Goal: Find specific page/section: Find specific page/section

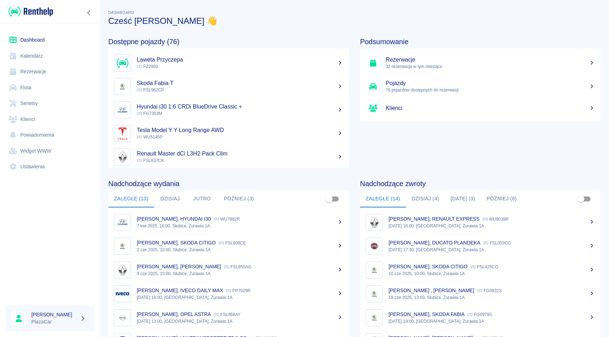
click at [47, 74] on link "Rezerwacje" at bounding box center [50, 72] width 89 height 16
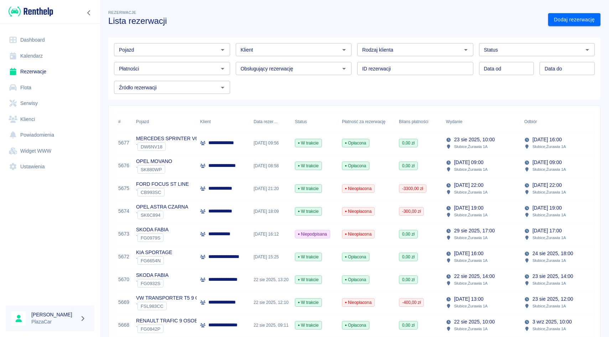
click at [275, 51] on input "Klient" at bounding box center [288, 49] width 100 height 9
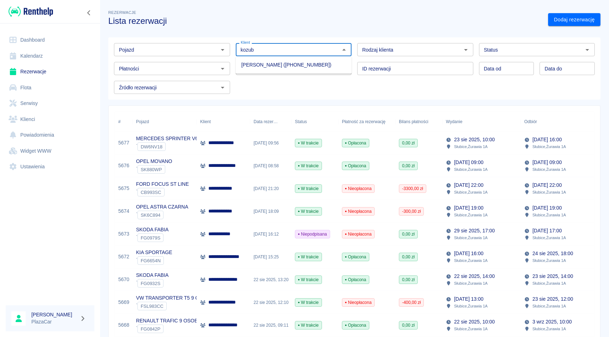
click at [285, 67] on li "[PERSON_NAME] ([PHONE_NUMBER])" at bounding box center [294, 65] width 116 height 12
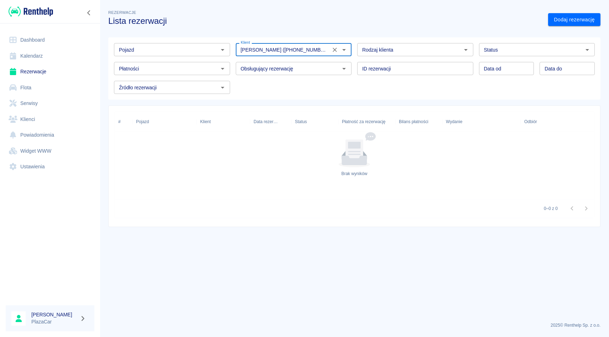
type input "[PERSON_NAME] ([PHONE_NUMBER])"
click at [531, 49] on input "Status" at bounding box center [531, 49] width 100 height 9
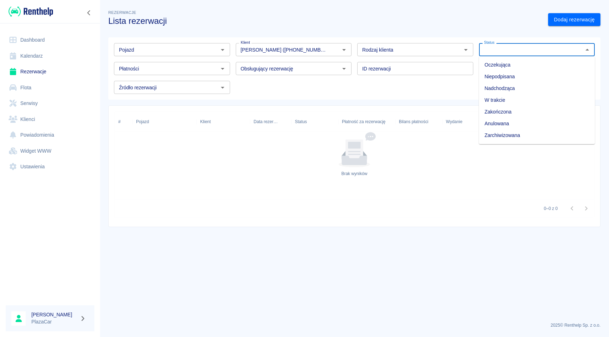
click at [522, 133] on li "Zarchiwizowana" at bounding box center [537, 136] width 116 height 12
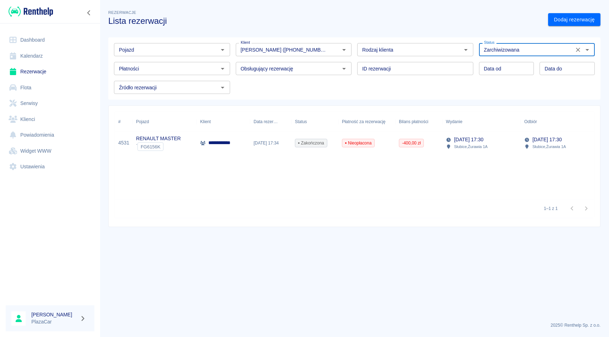
click at [530, 48] on input "Zarchiwizowana" at bounding box center [526, 49] width 91 height 9
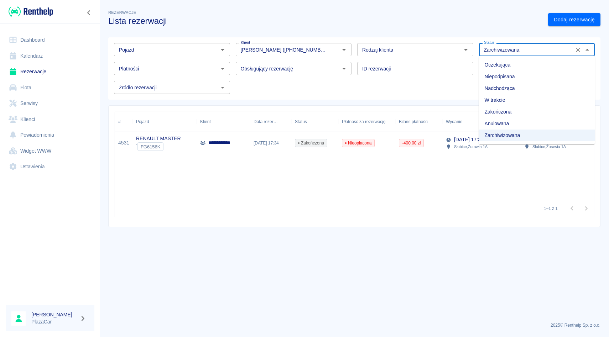
click at [515, 100] on li "W trakcie" at bounding box center [537, 100] width 116 height 12
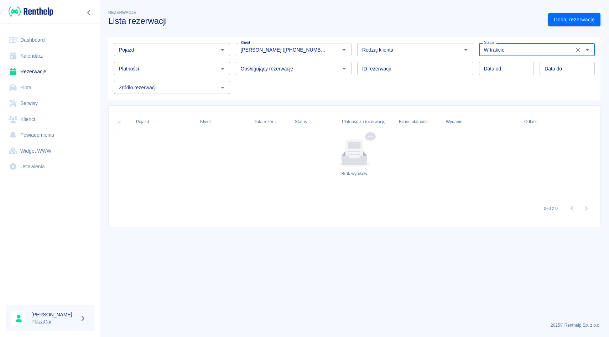
click at [530, 53] on input "W trakcie" at bounding box center [526, 49] width 91 height 9
click at [519, 113] on li "Zakończona" at bounding box center [537, 112] width 116 height 12
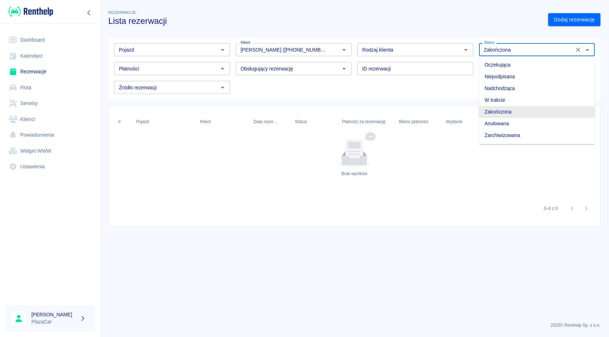
click at [524, 45] on input "Zakończona" at bounding box center [526, 49] width 91 height 9
click at [503, 68] on li "Oczekująca" at bounding box center [537, 65] width 116 height 12
click at [513, 53] on input "Oczekująca" at bounding box center [526, 49] width 91 height 9
click at [505, 75] on li "Niepodpisana" at bounding box center [537, 77] width 116 height 12
type input "Niepodpisana"
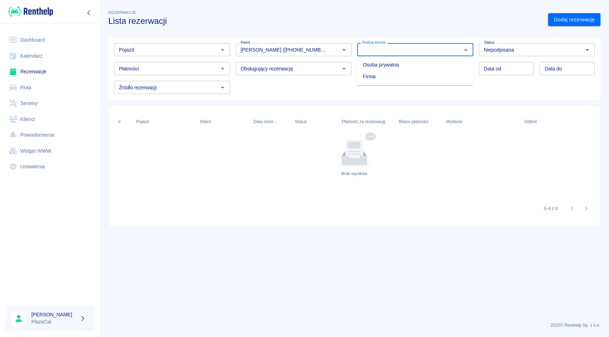
click at [377, 47] on input "Rodzaj klienta" at bounding box center [409, 49] width 100 height 9
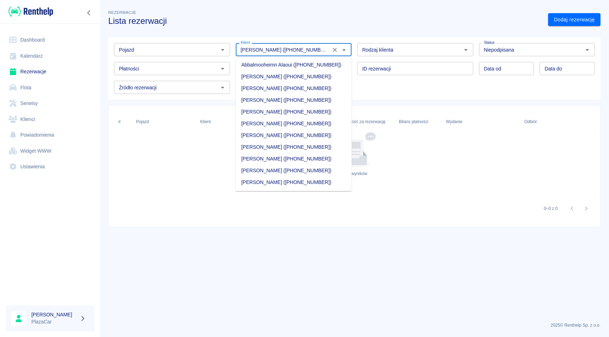
click at [303, 46] on input "[PERSON_NAME] ([PHONE_NUMBER])" at bounding box center [283, 49] width 91 height 9
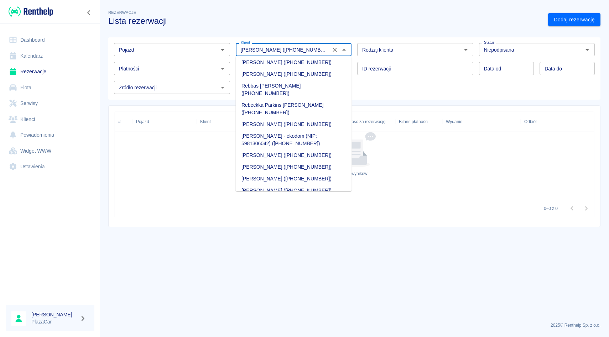
click at [303, 46] on input "[PERSON_NAME] ([PHONE_NUMBER])" at bounding box center [283, 49] width 91 height 9
click at [337, 51] on icon "Wyczyść" at bounding box center [334, 49] width 7 height 7
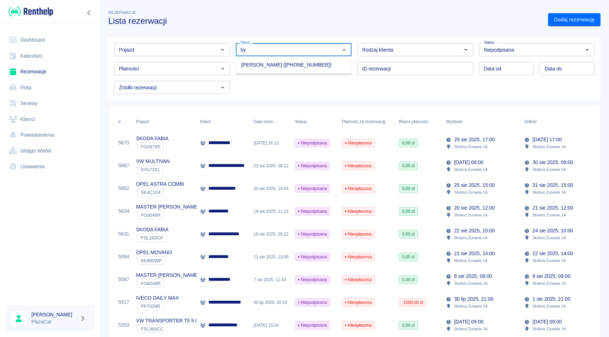
type input "b"
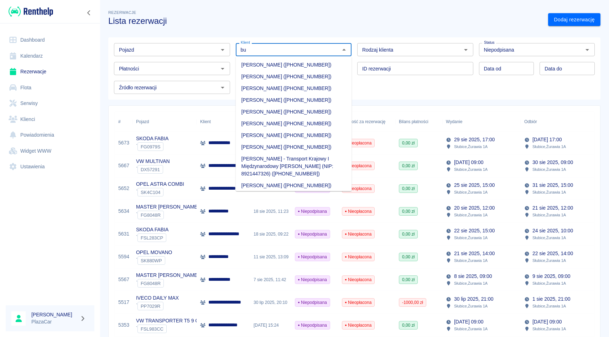
type input "b"
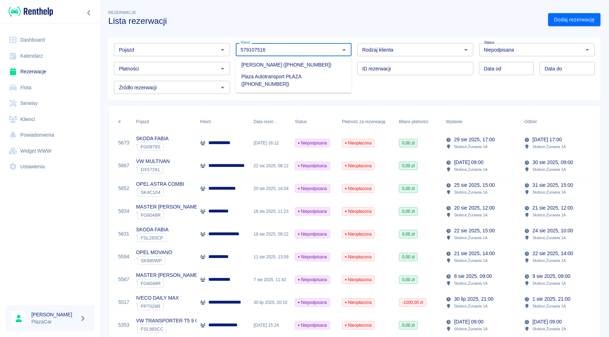
click at [317, 63] on li "[PERSON_NAME] ([PHONE_NUMBER])" at bounding box center [294, 65] width 116 height 12
type input "[PERSON_NAME] ([PHONE_NUMBER])"
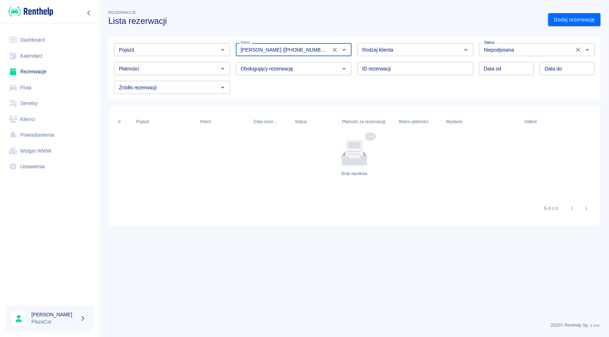
click at [510, 53] on input "Niepodpisana" at bounding box center [526, 49] width 91 height 9
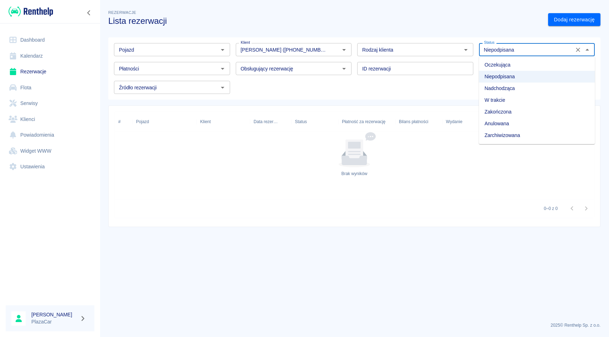
click at [499, 133] on li "Zarchiwizowana" at bounding box center [537, 136] width 116 height 12
type input "Zarchiwizowana"
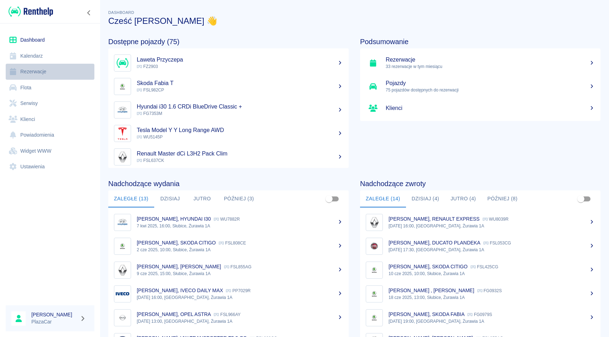
click at [50, 74] on link "Rezerwacje" at bounding box center [50, 72] width 89 height 16
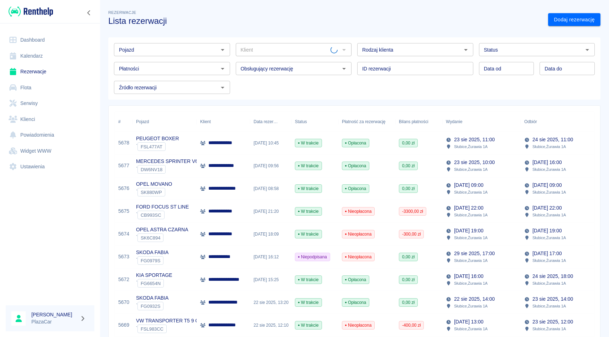
click at [149, 51] on input "Pojazd" at bounding box center [166, 49] width 100 height 9
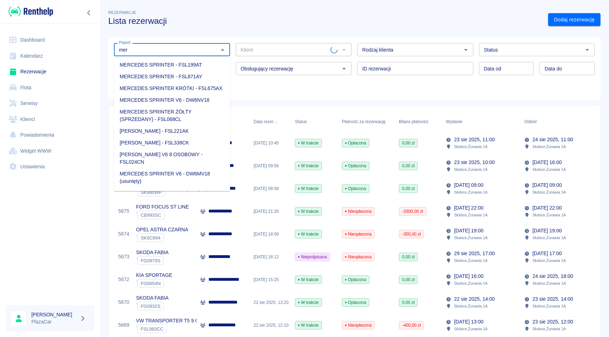
click at [204, 100] on li "MERCEDES SPRINTER V6 - DW6NV18" at bounding box center [172, 100] width 116 height 12
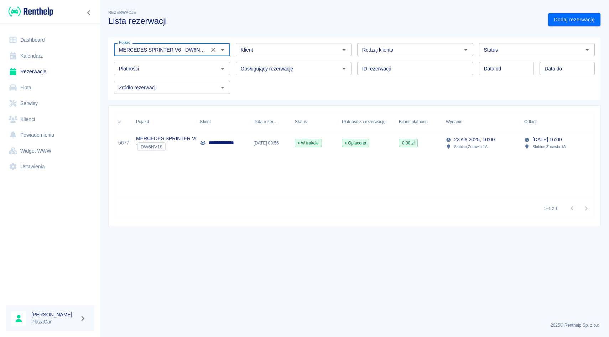
type input "MERCEDES SPRINTER V6 - DW6NV18"
click at [168, 139] on p "MERCEDES SPRINTER V6" at bounding box center [167, 138] width 62 height 7
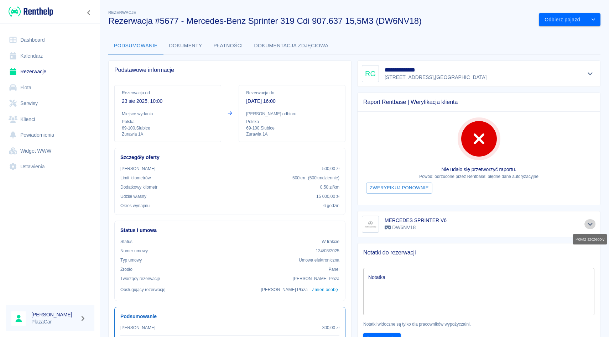
click at [587, 223] on icon "Pokaż szczegóły" at bounding box center [590, 224] width 8 height 6
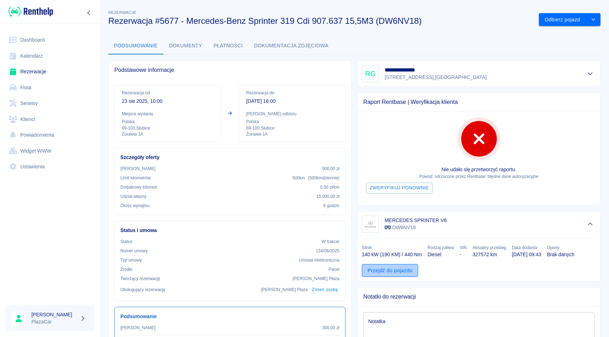
click at [398, 267] on link "Przejdź do pojazdu" at bounding box center [390, 270] width 56 height 13
